Goal: Information Seeking & Learning: Learn about a topic

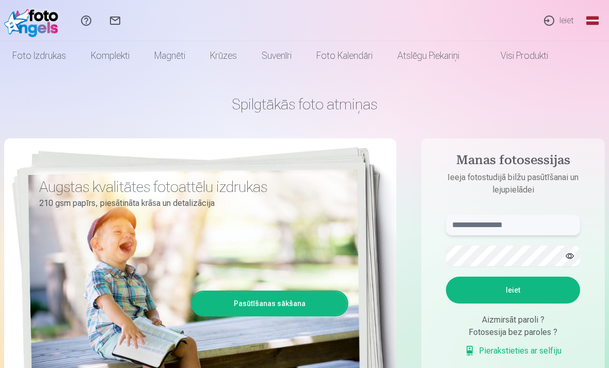
click at [492, 229] on input "text" at bounding box center [513, 225] width 134 height 21
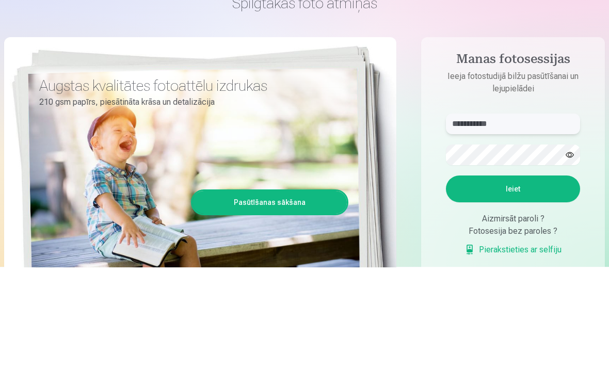
type input "**********"
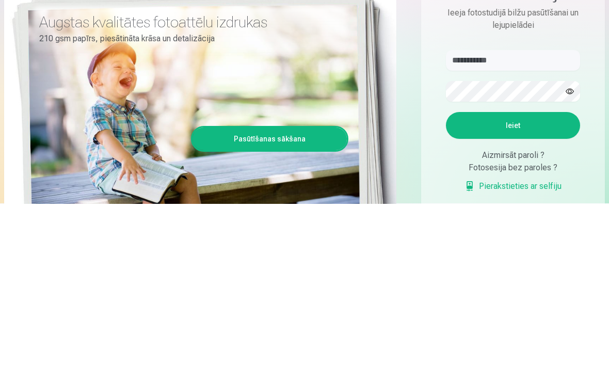
click at [534, 277] on button "Ieiet" at bounding box center [513, 290] width 134 height 27
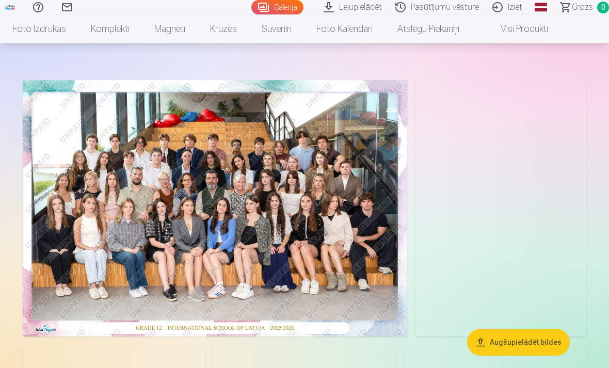
scroll to position [30, 0]
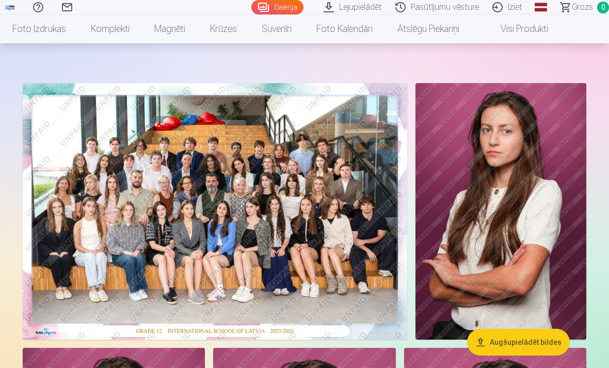
click at [346, 291] on img at bounding box center [215, 211] width 385 height 257
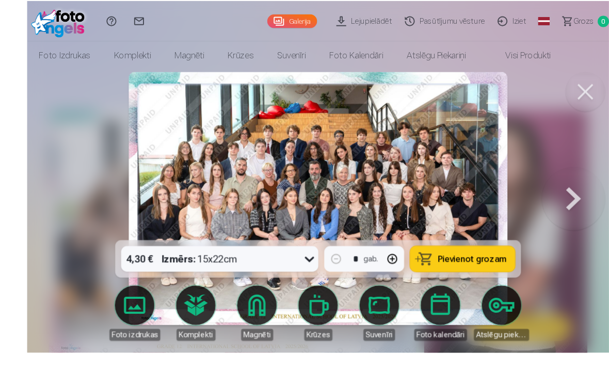
scroll to position [23, 0]
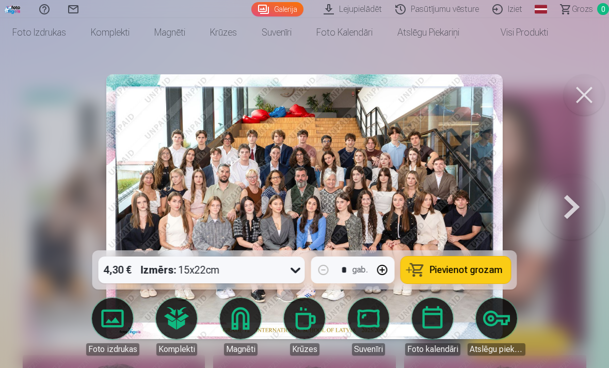
click at [565, 207] on button at bounding box center [572, 206] width 66 height 67
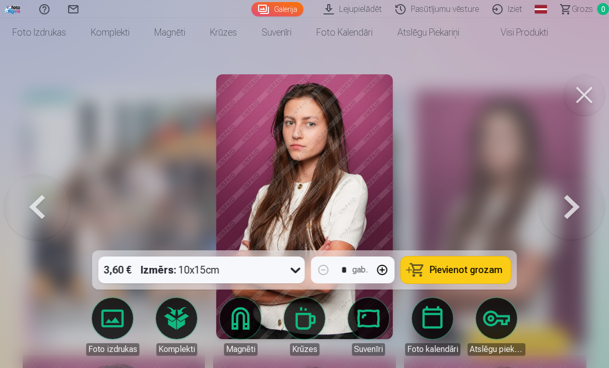
click at [557, 202] on button at bounding box center [572, 206] width 66 height 67
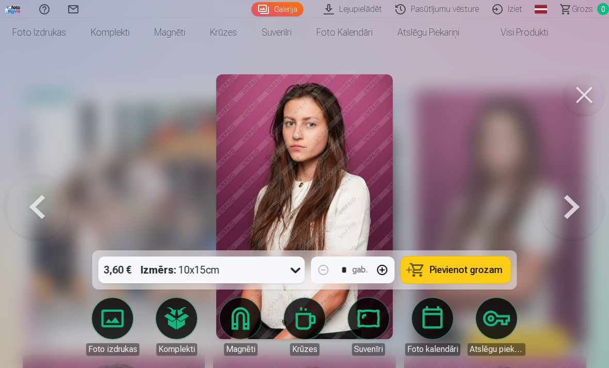
click at [563, 208] on button at bounding box center [572, 206] width 66 height 67
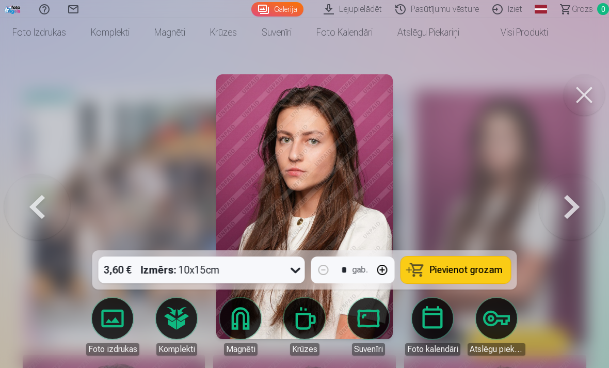
click at [563, 212] on button at bounding box center [572, 206] width 66 height 67
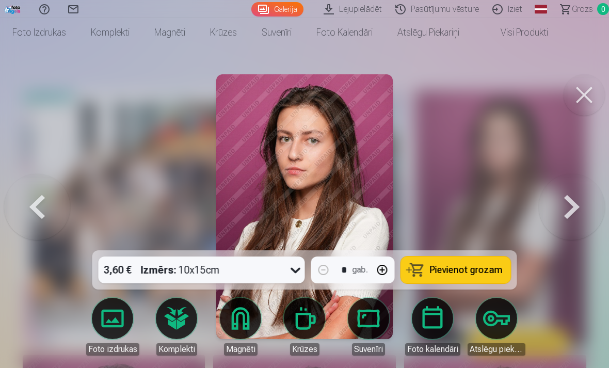
click at [566, 210] on button at bounding box center [572, 206] width 66 height 67
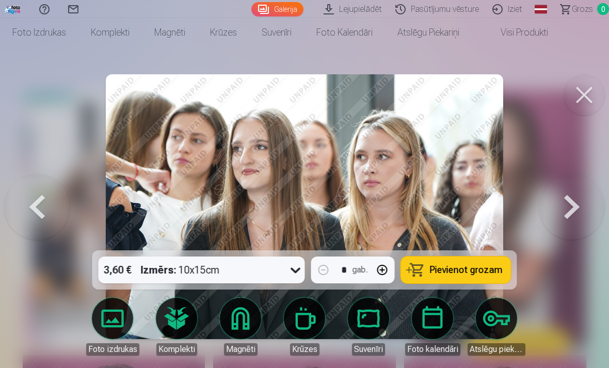
click at [572, 208] on button at bounding box center [572, 206] width 66 height 67
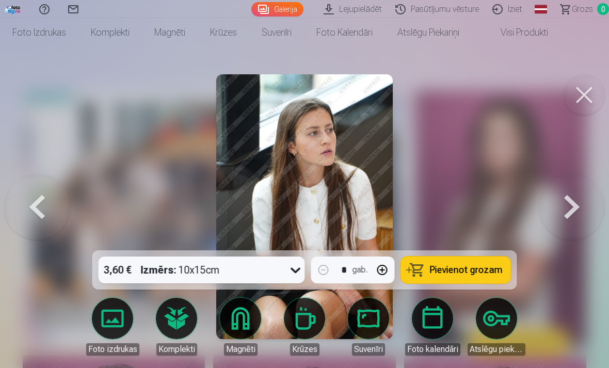
click at [567, 210] on button at bounding box center [572, 206] width 66 height 67
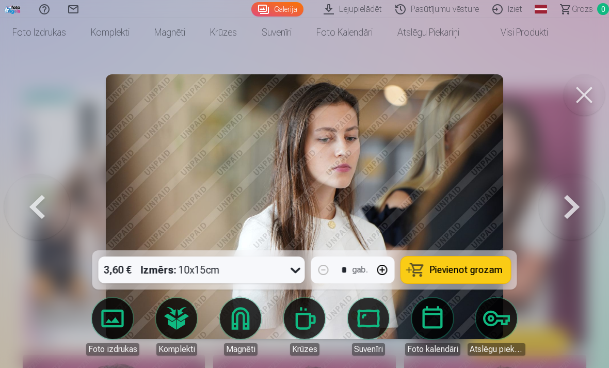
click at [573, 211] on button at bounding box center [572, 206] width 66 height 67
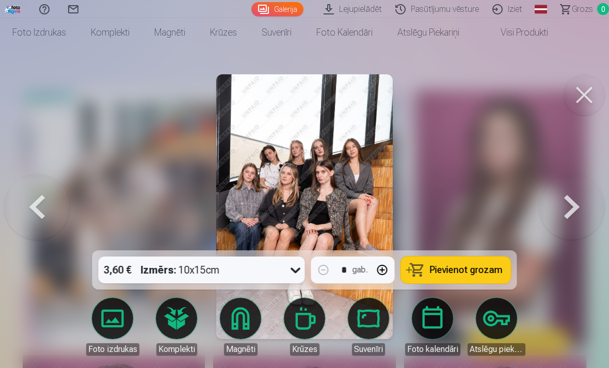
click at [572, 214] on button at bounding box center [572, 206] width 66 height 67
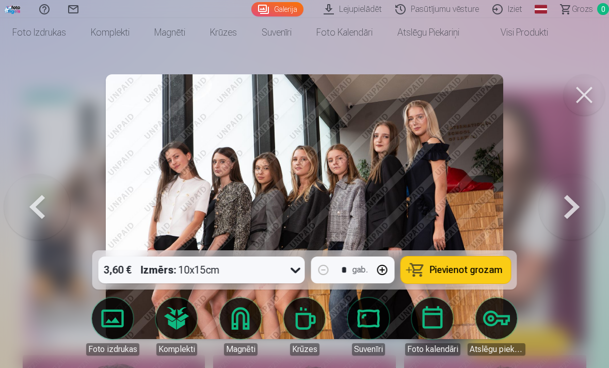
click at [401, 152] on img at bounding box center [305, 206] width 398 height 265
click at [397, 154] on img at bounding box center [305, 206] width 398 height 265
click at [560, 212] on button at bounding box center [572, 206] width 66 height 67
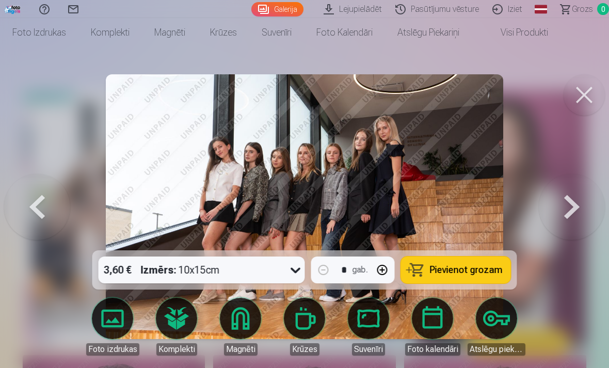
click at [563, 211] on button at bounding box center [572, 206] width 66 height 67
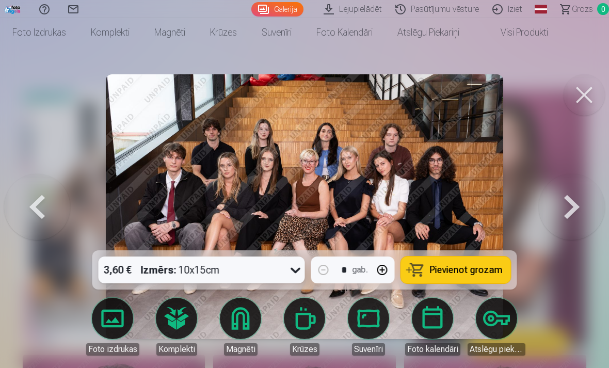
click at [566, 215] on button at bounding box center [572, 206] width 66 height 67
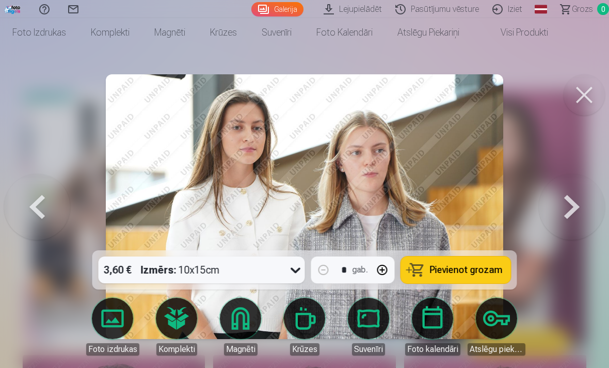
click at [566, 215] on button at bounding box center [572, 206] width 66 height 67
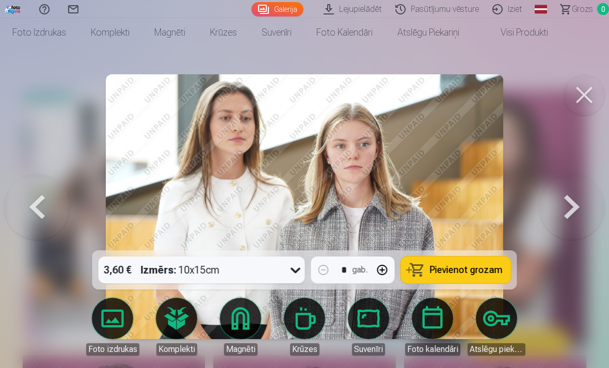
click at [564, 211] on button at bounding box center [572, 206] width 66 height 67
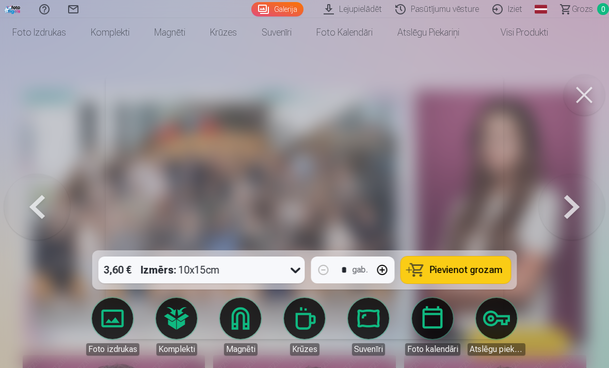
click at [565, 209] on button at bounding box center [572, 206] width 66 height 67
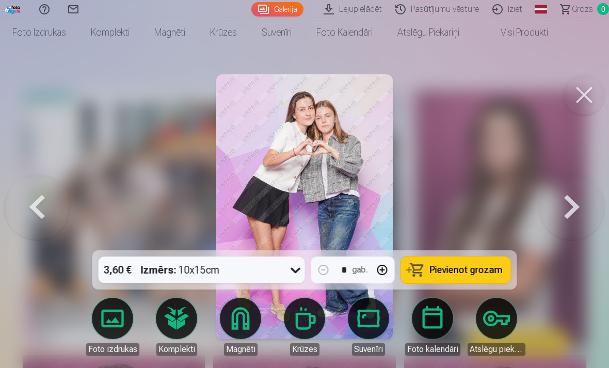
click at [569, 215] on button at bounding box center [572, 206] width 66 height 67
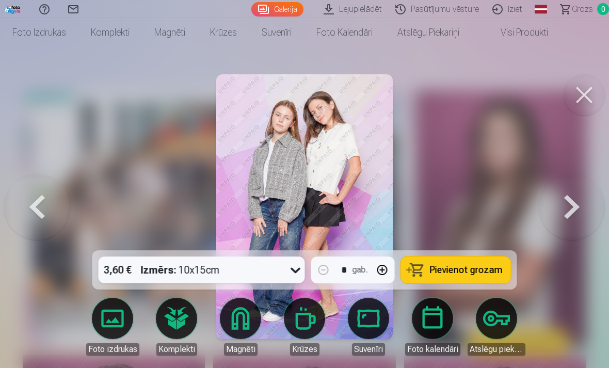
click at [569, 212] on button at bounding box center [572, 206] width 66 height 67
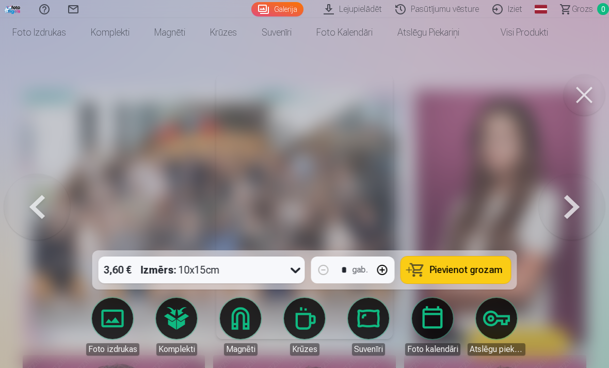
click at [569, 213] on button at bounding box center [572, 206] width 66 height 67
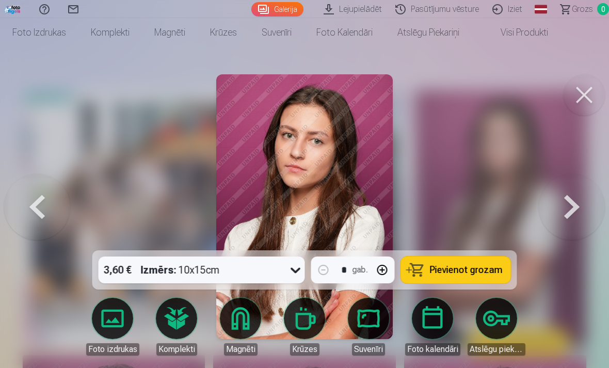
click at [570, 209] on button at bounding box center [572, 206] width 66 height 67
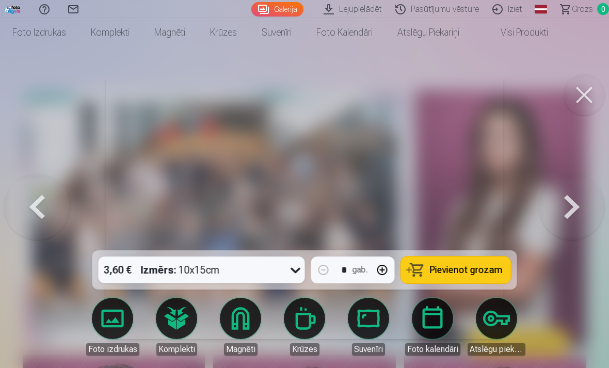
click at [567, 213] on button at bounding box center [572, 206] width 66 height 67
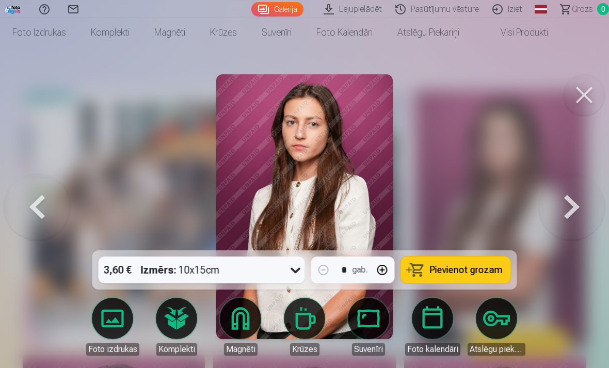
click at [573, 214] on button at bounding box center [572, 206] width 66 height 67
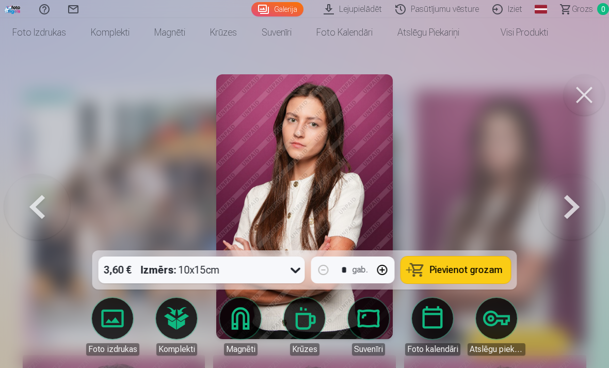
click at [570, 213] on button at bounding box center [572, 206] width 66 height 67
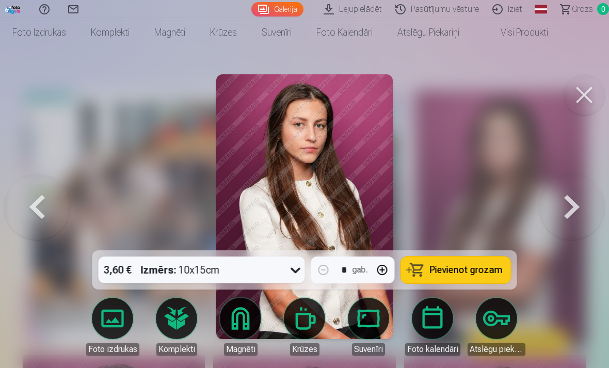
click at [567, 213] on button at bounding box center [572, 206] width 66 height 67
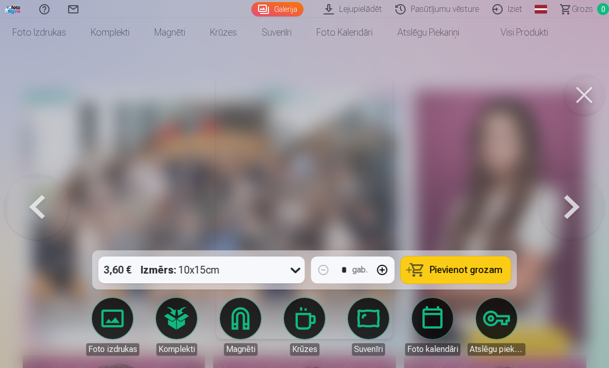
click at [569, 212] on button at bounding box center [572, 206] width 66 height 67
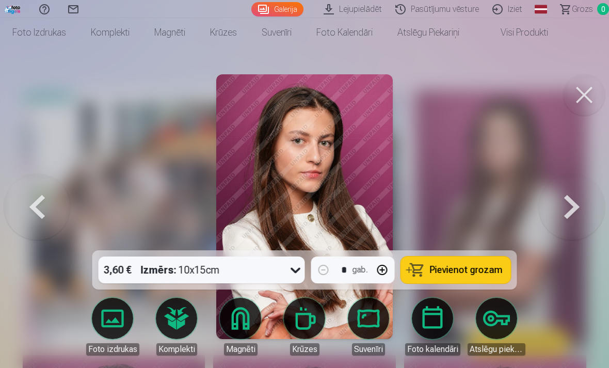
click at [561, 212] on button at bounding box center [572, 206] width 66 height 67
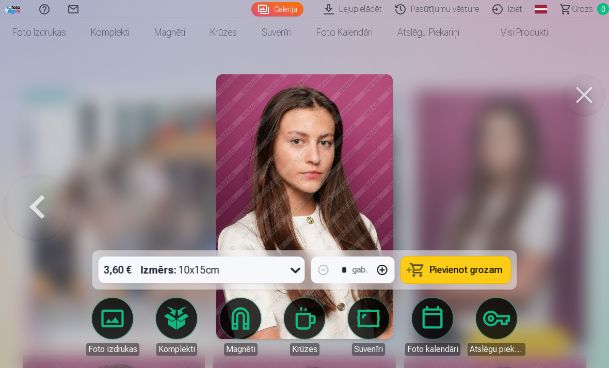
click at [49, 221] on button at bounding box center [37, 206] width 66 height 67
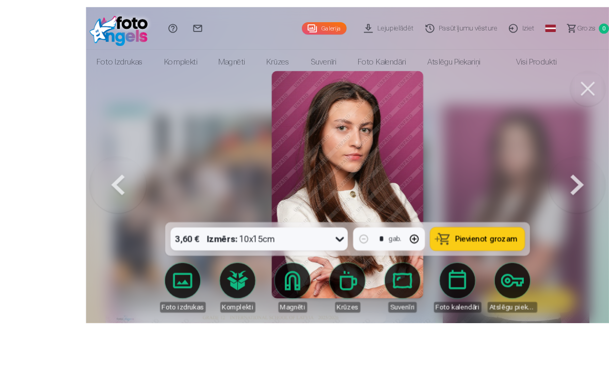
scroll to position [35, 0]
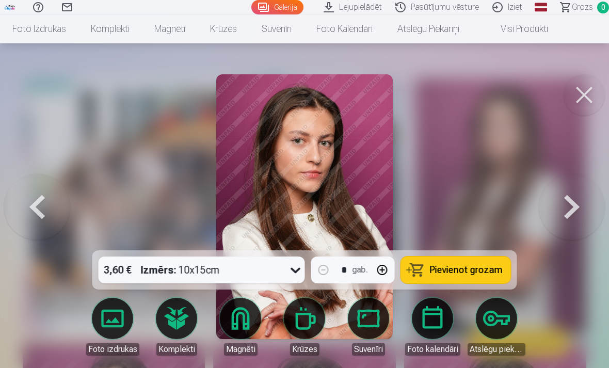
click at [564, 205] on button at bounding box center [572, 206] width 66 height 67
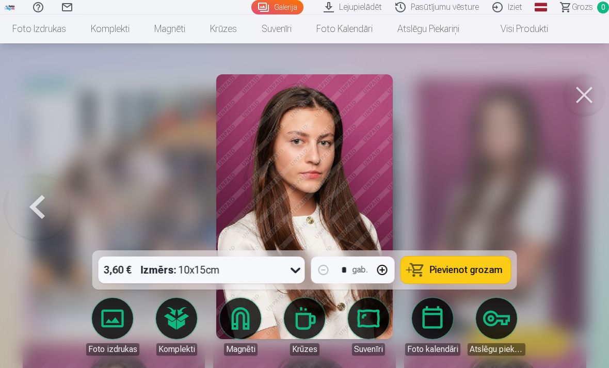
click at [564, 205] on div at bounding box center [304, 184] width 609 height 368
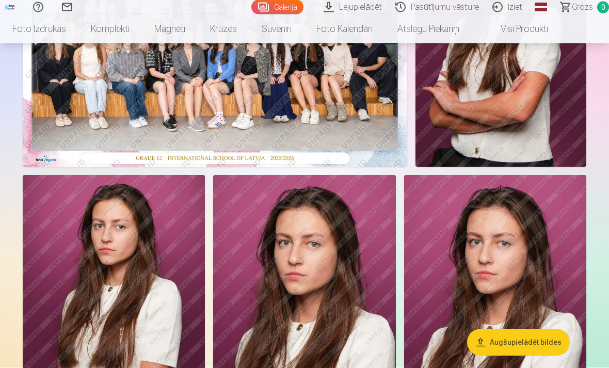
scroll to position [203, 0]
click at [526, 219] on img at bounding box center [495, 312] width 182 height 274
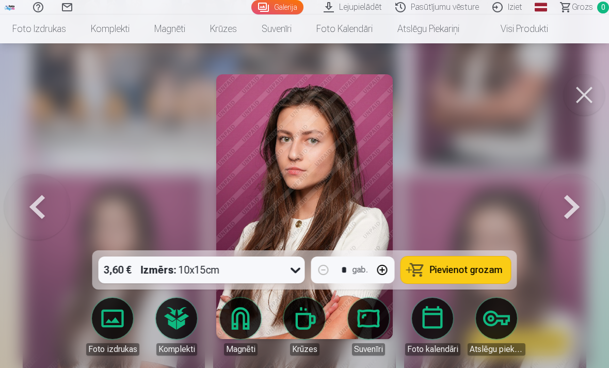
click at [42, 232] on button at bounding box center [37, 206] width 66 height 67
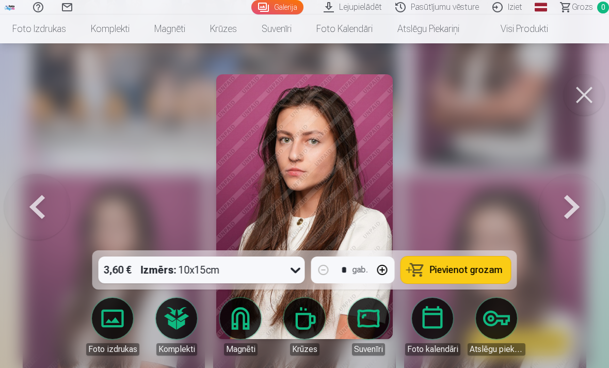
click at [560, 224] on button at bounding box center [572, 206] width 66 height 67
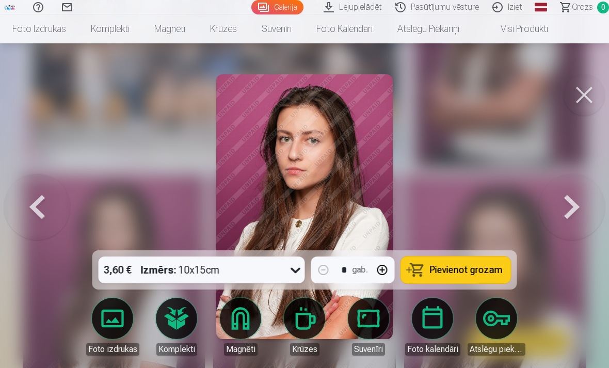
click at [577, 86] on button at bounding box center [584, 94] width 41 height 41
